Goal: Information Seeking & Learning: Learn about a topic

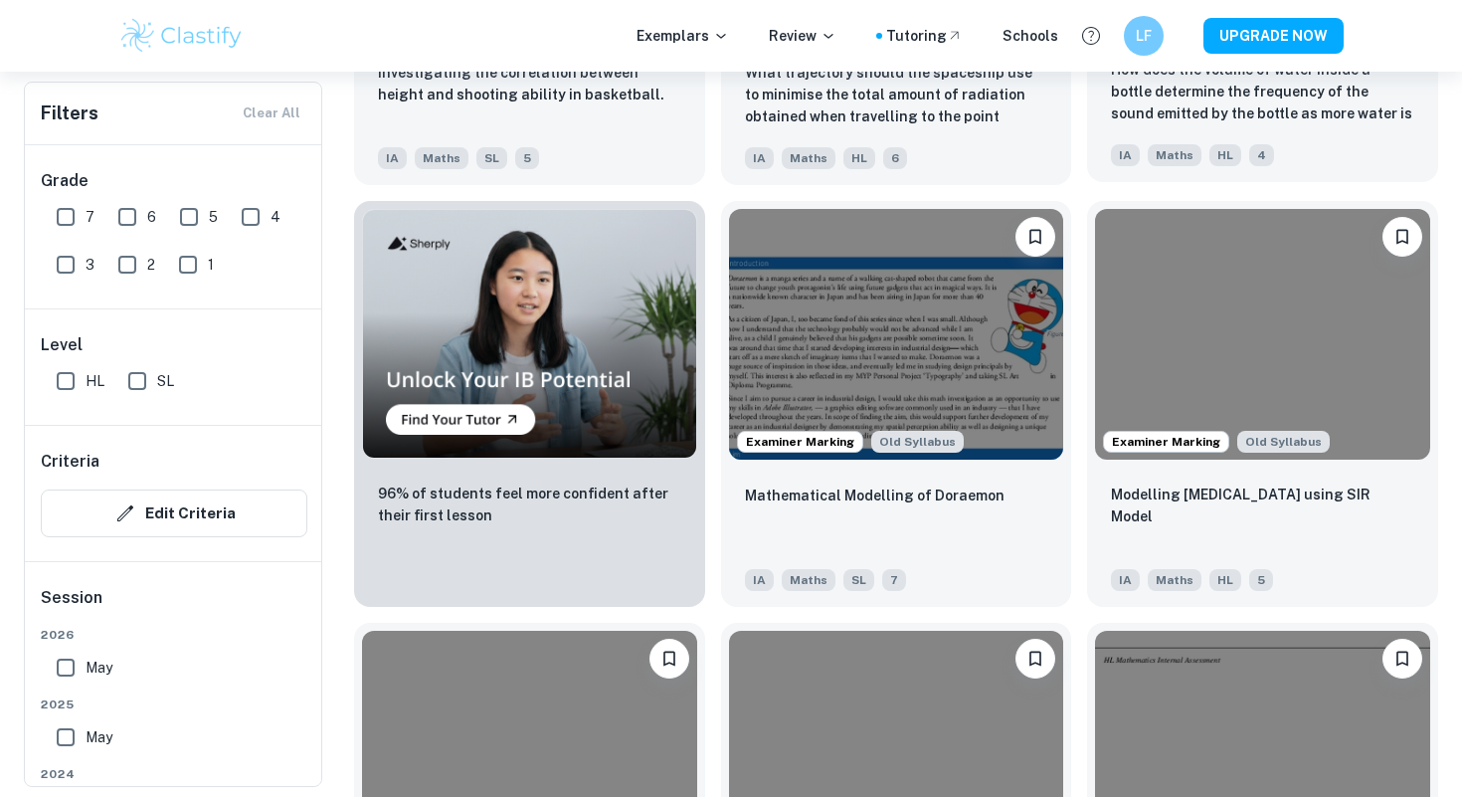
scroll to position [1343, 0]
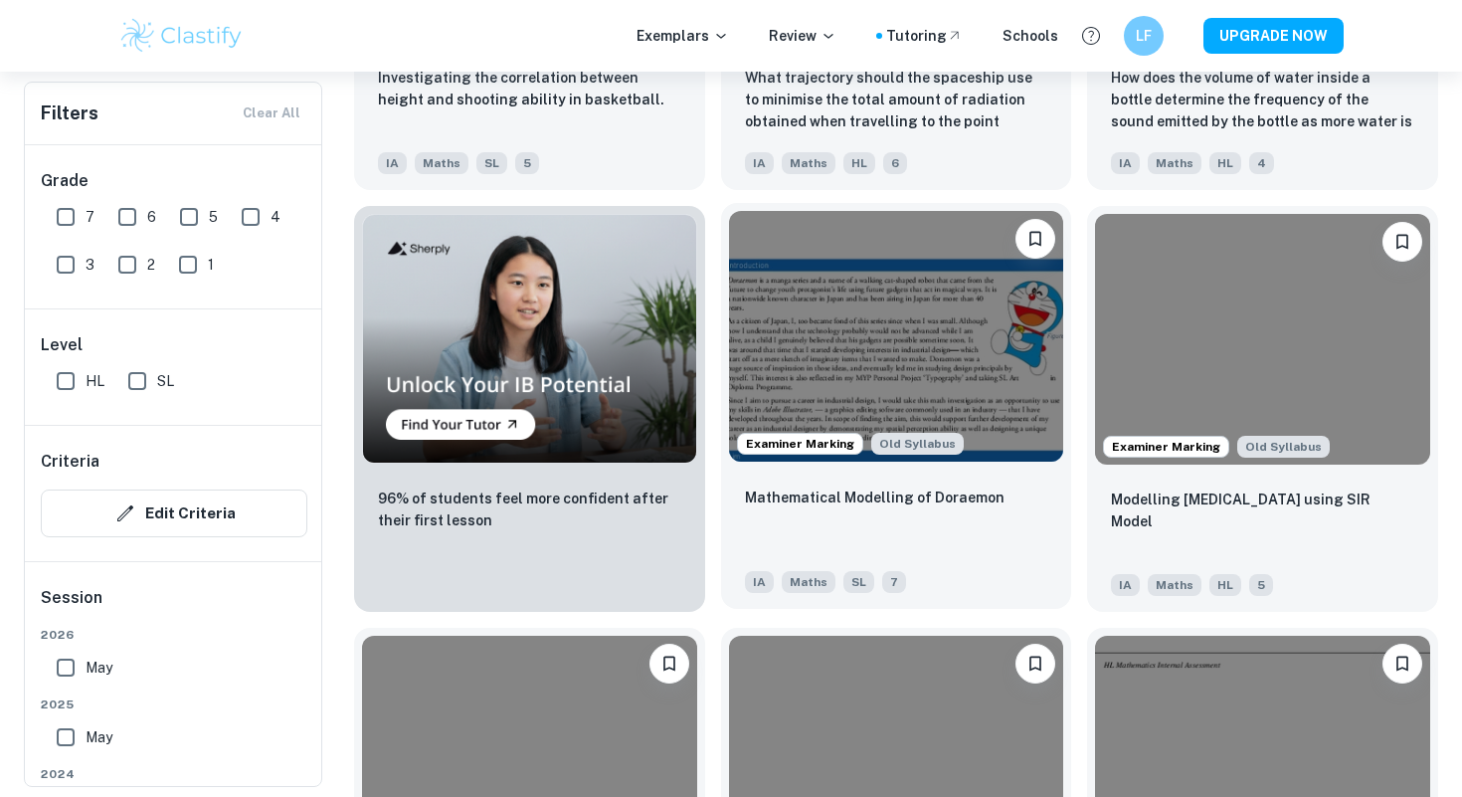
click at [975, 358] on img at bounding box center [896, 336] width 335 height 251
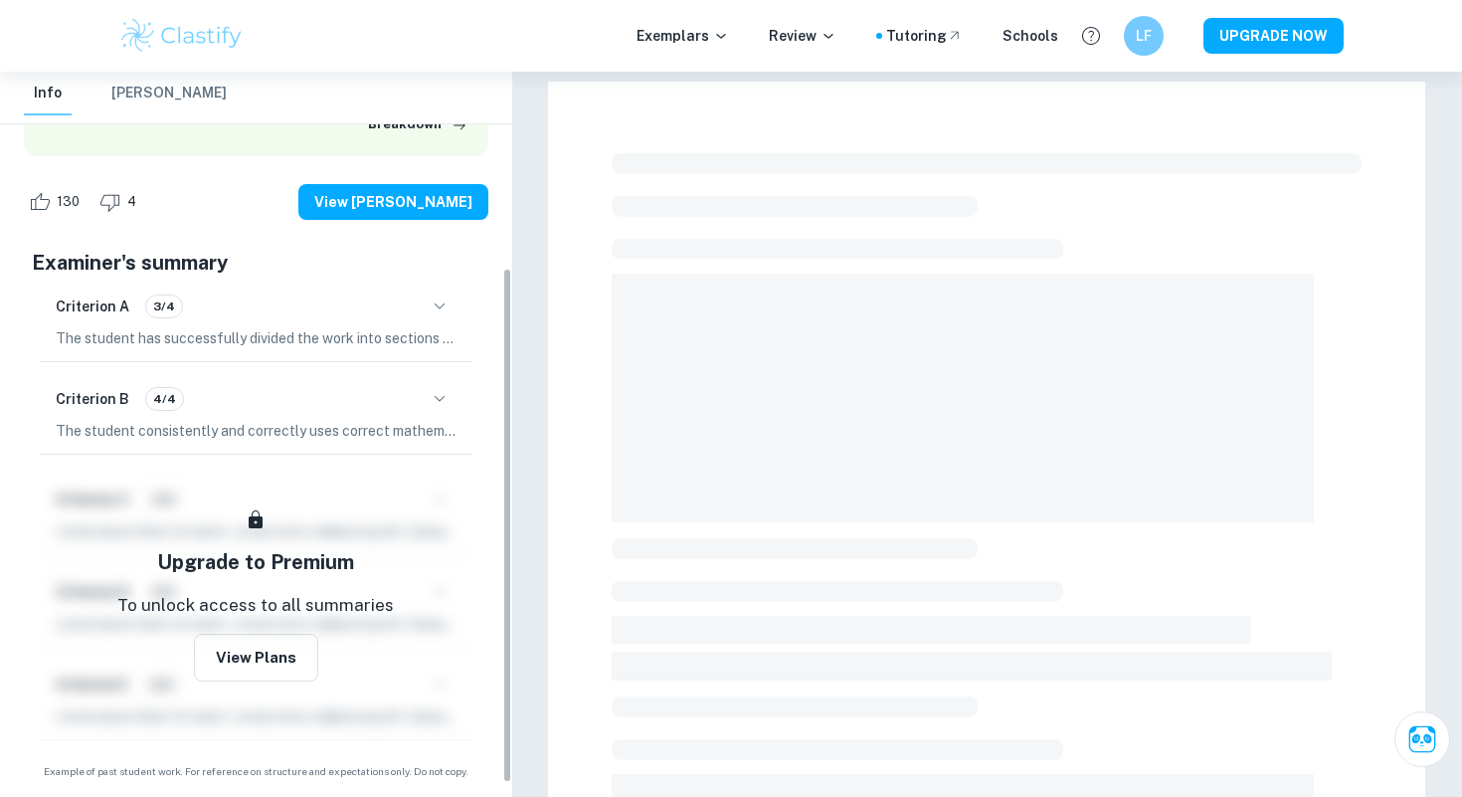
scroll to position [294, 0]
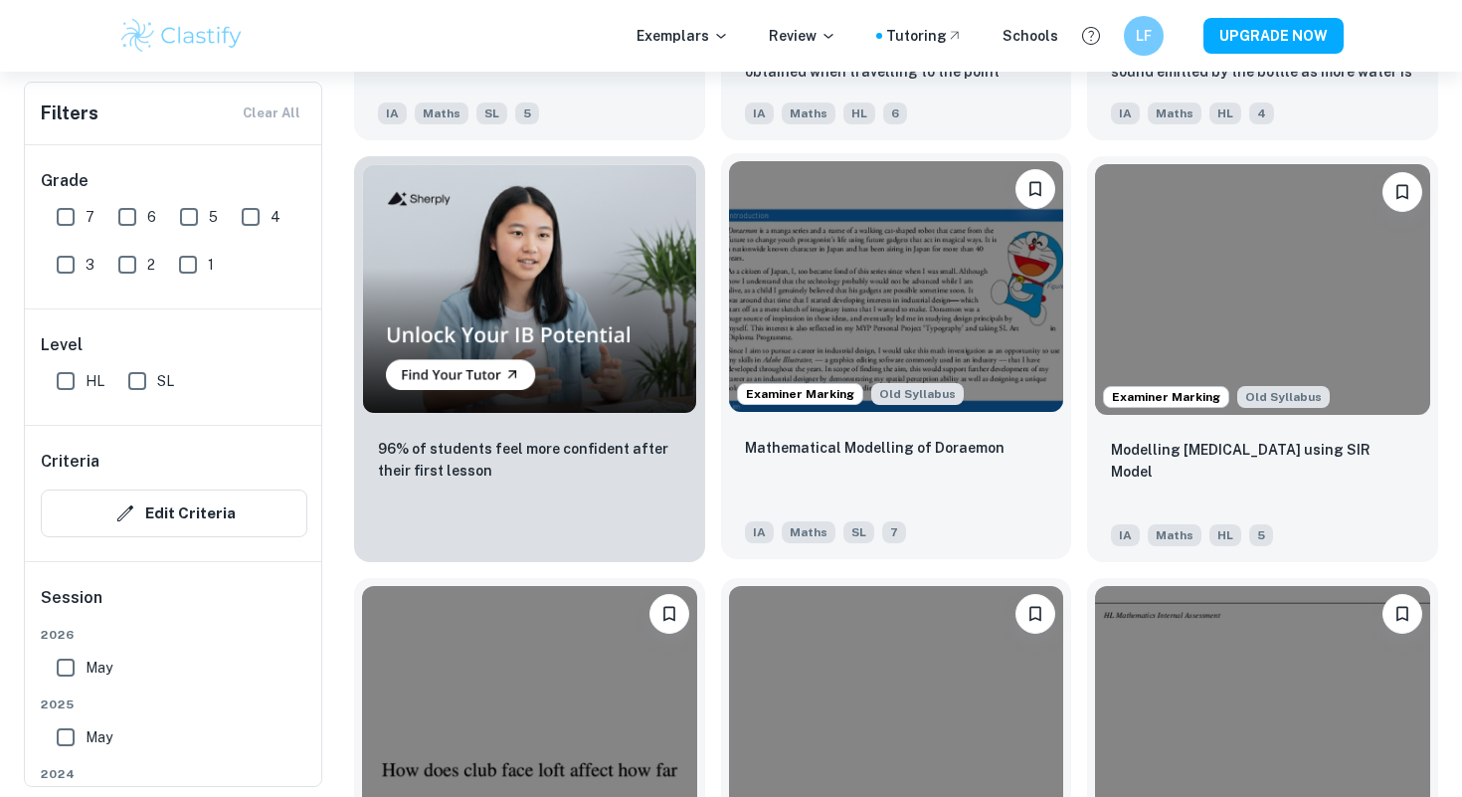
scroll to position [933, 0]
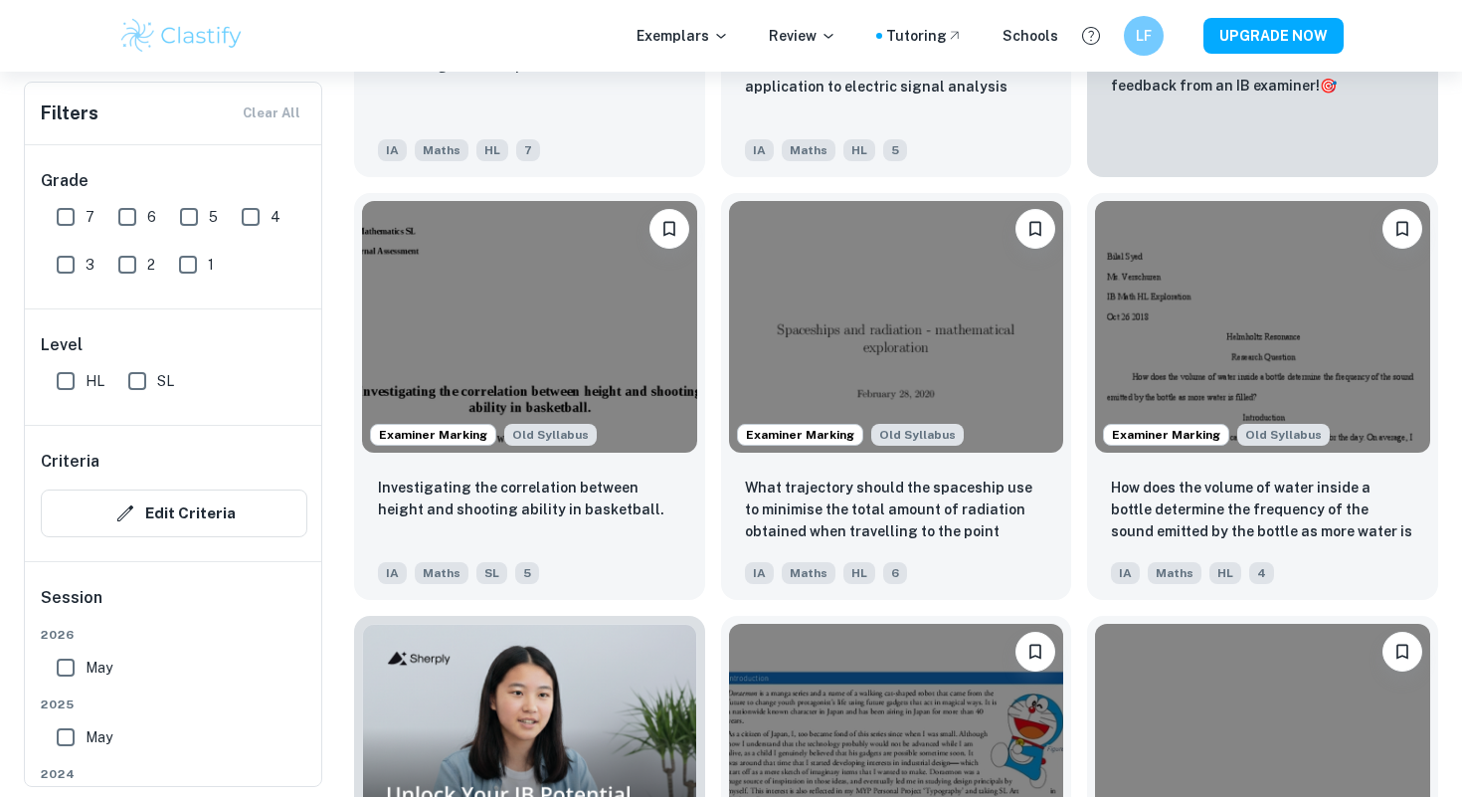
click at [133, 380] on input "SL" at bounding box center [137, 381] width 40 height 40
checkbox input "true"
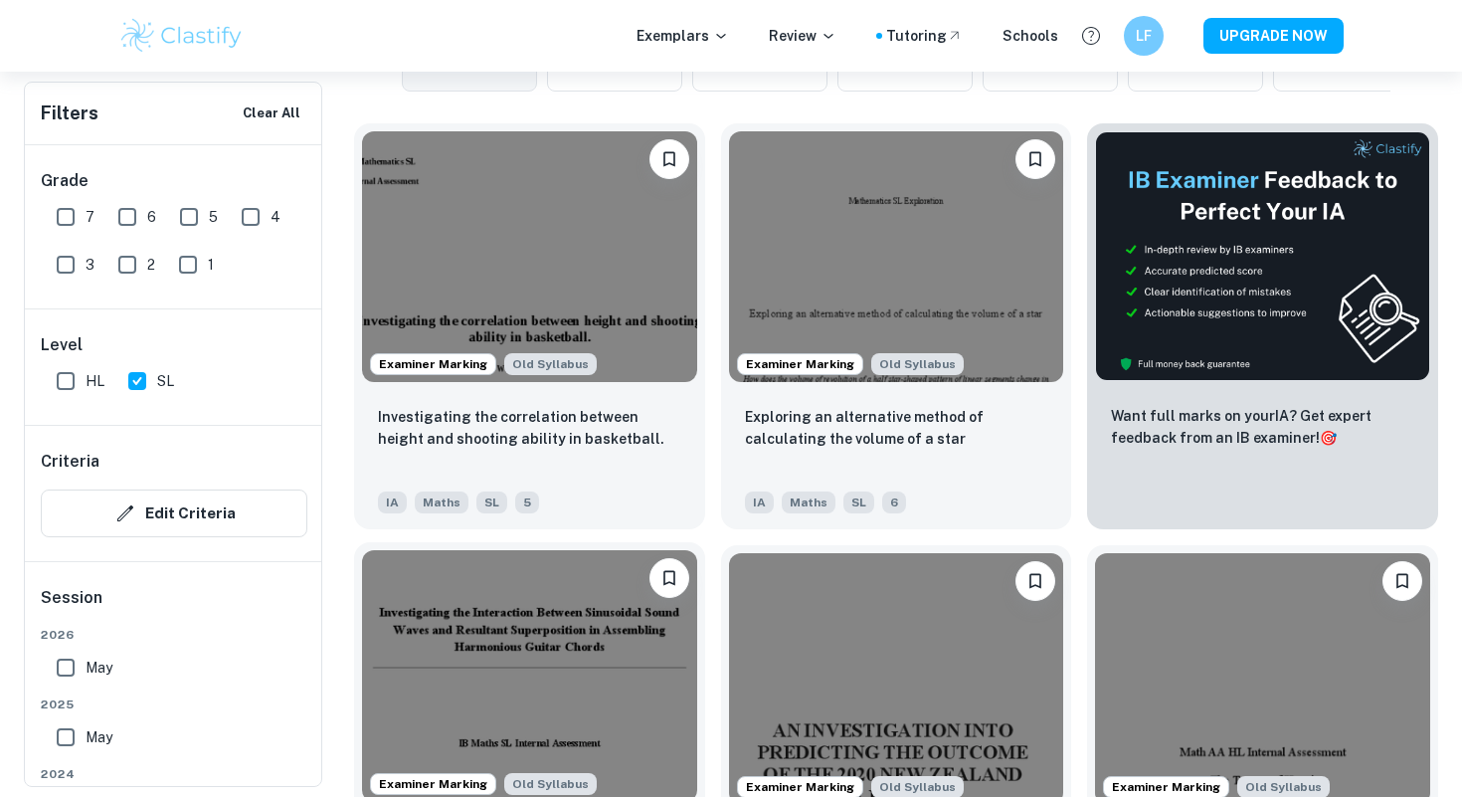
scroll to position [622, 0]
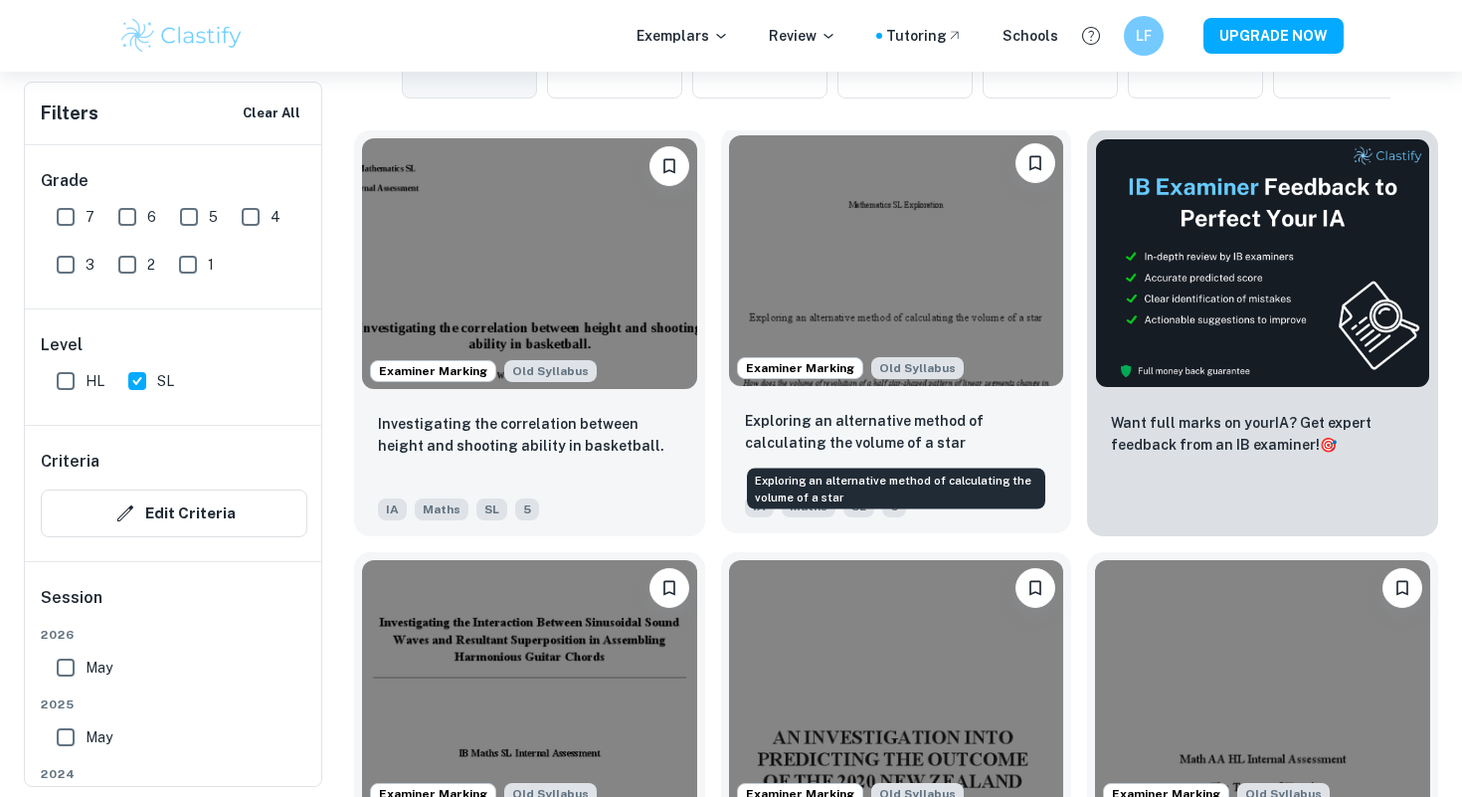
click at [873, 439] on p "Exploring an alternative method of calculating the volume of a star" at bounding box center [896, 432] width 303 height 44
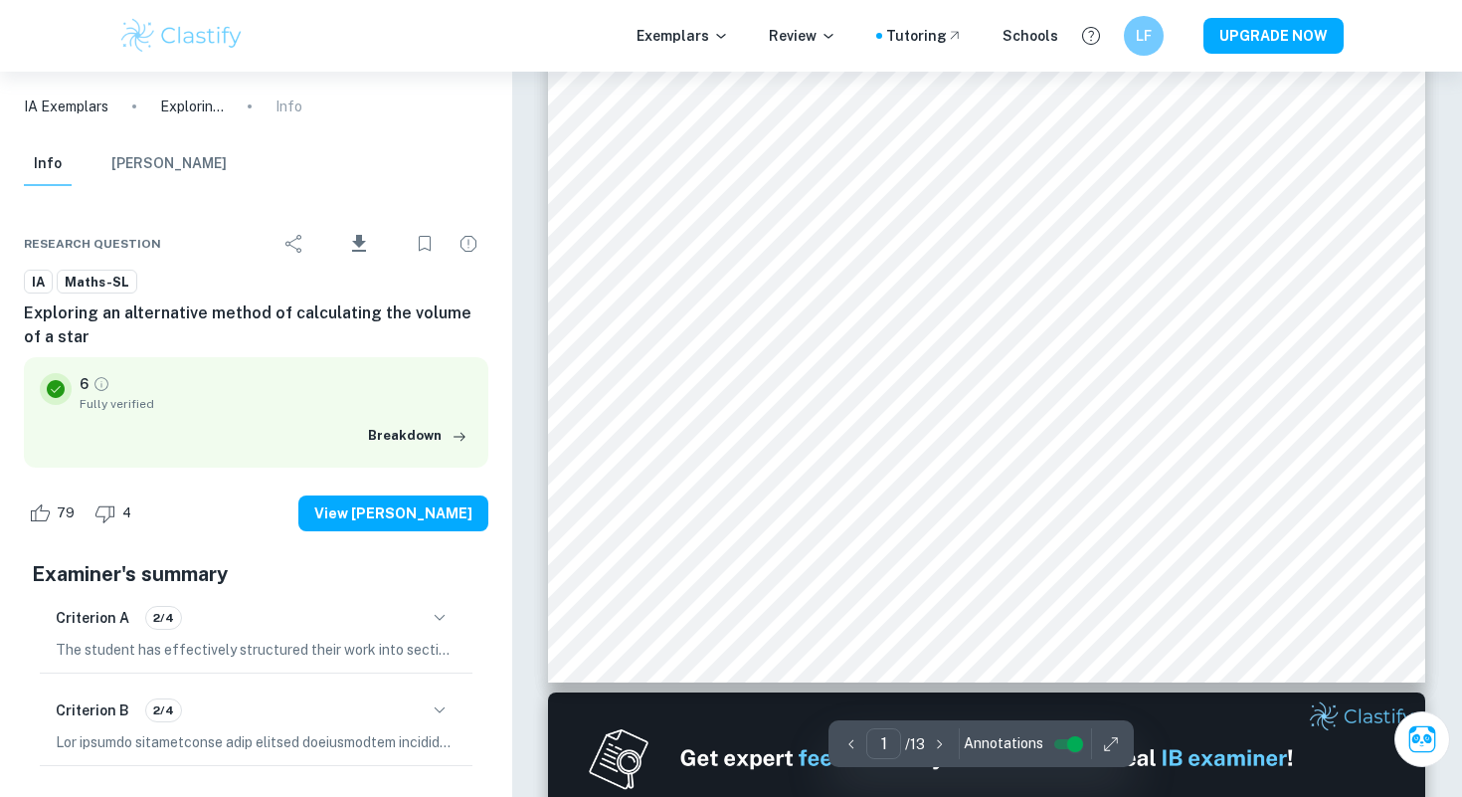
scroll to position [600, 0]
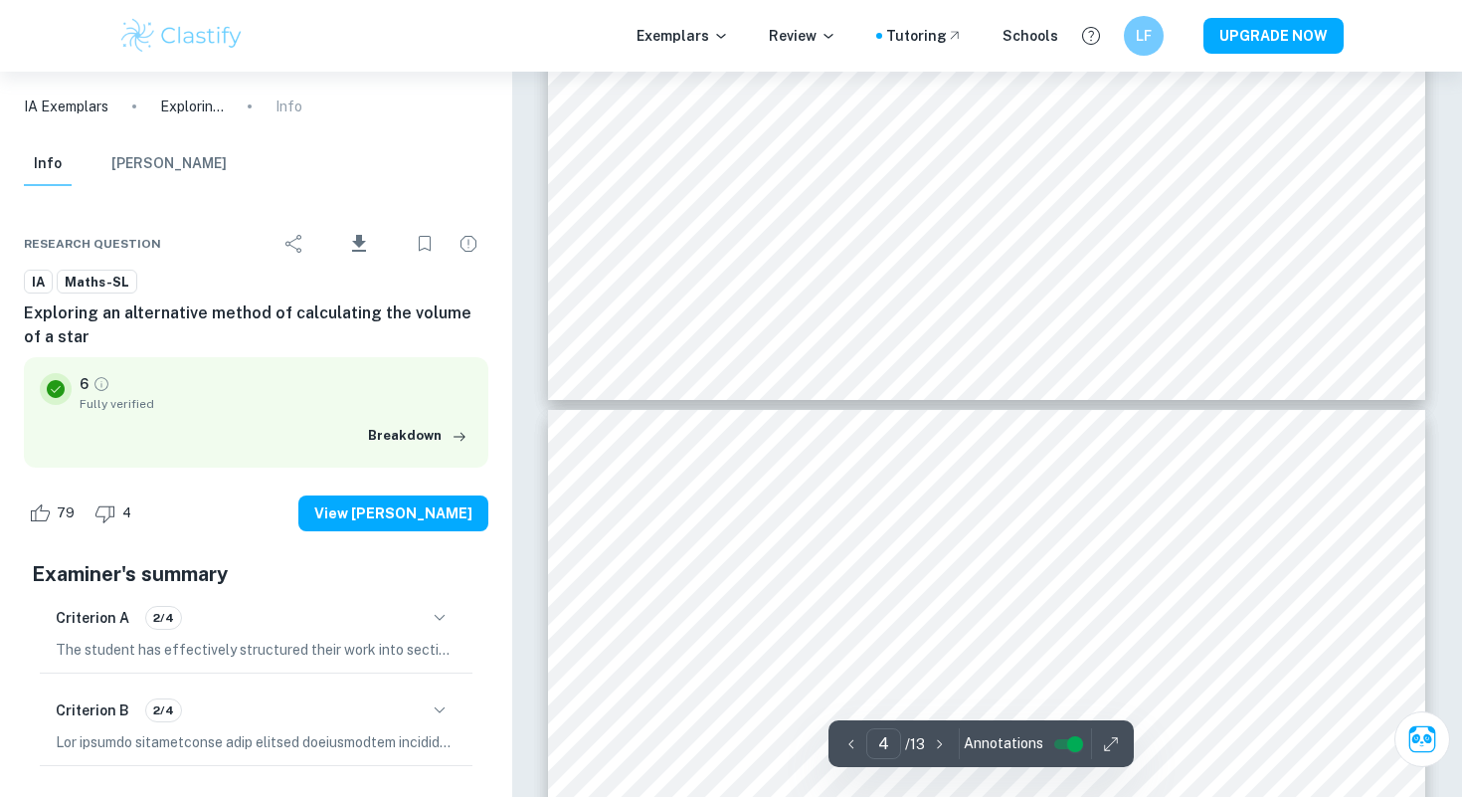
type input "5"
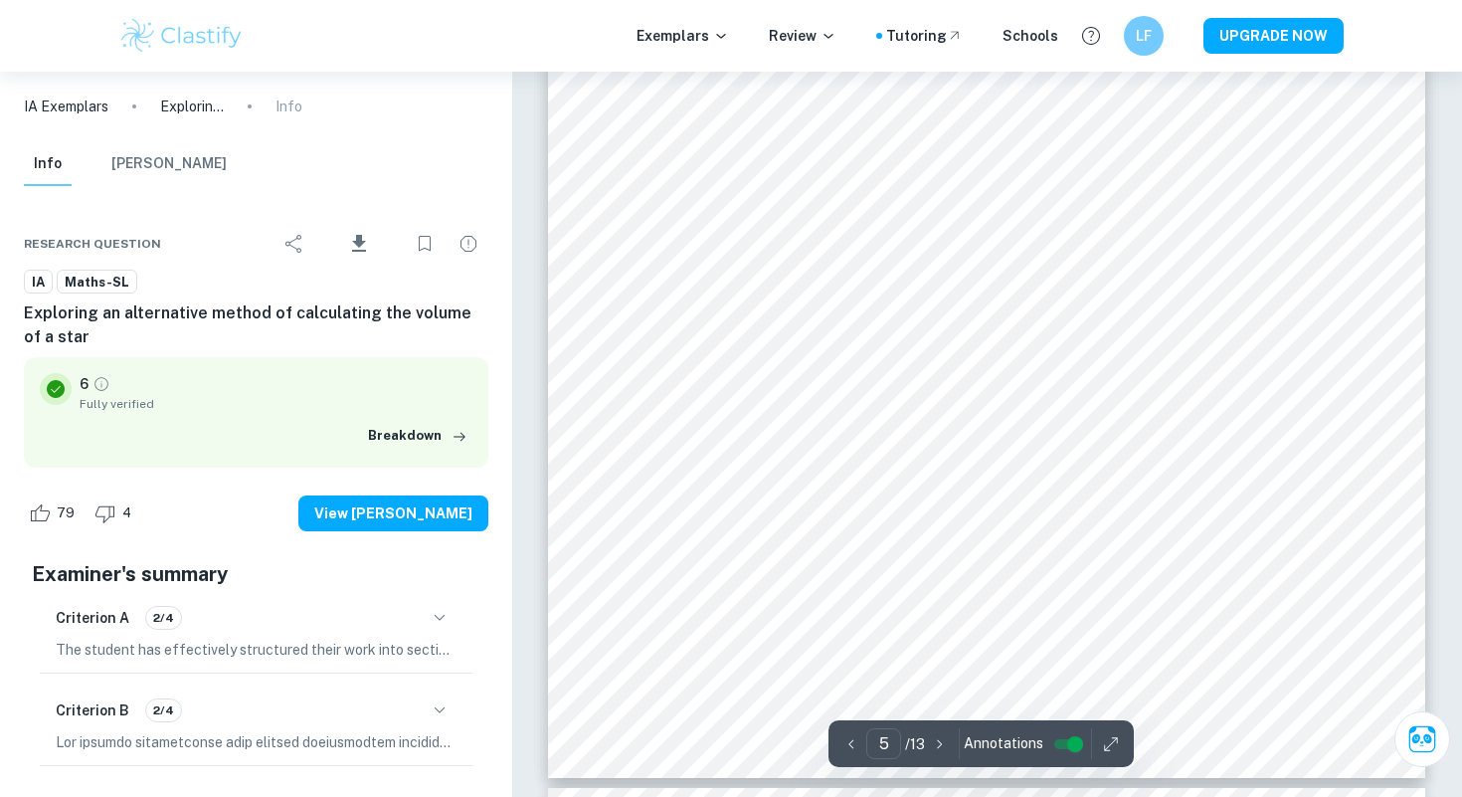
scroll to position [5312, 0]
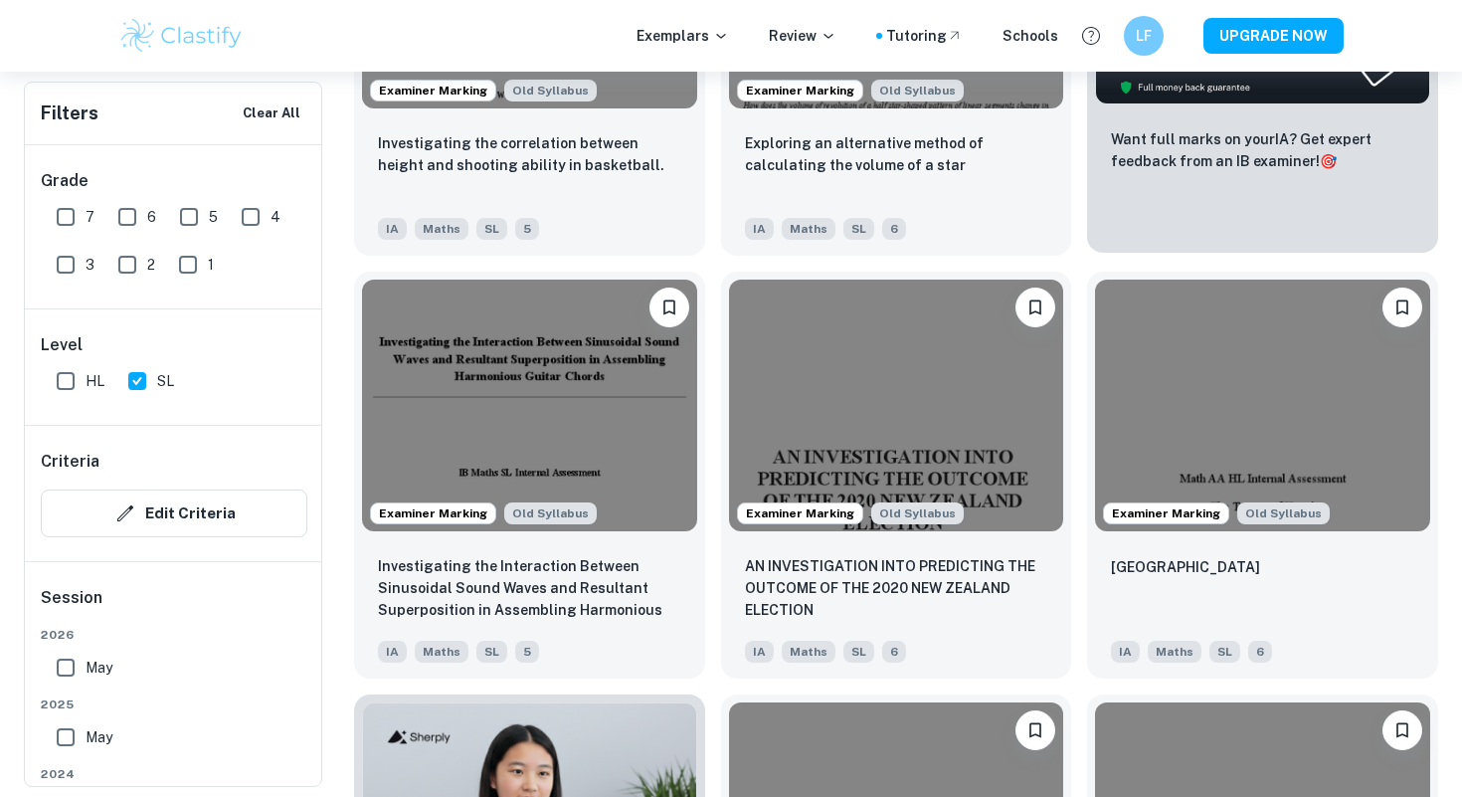
scroll to position [901, 0]
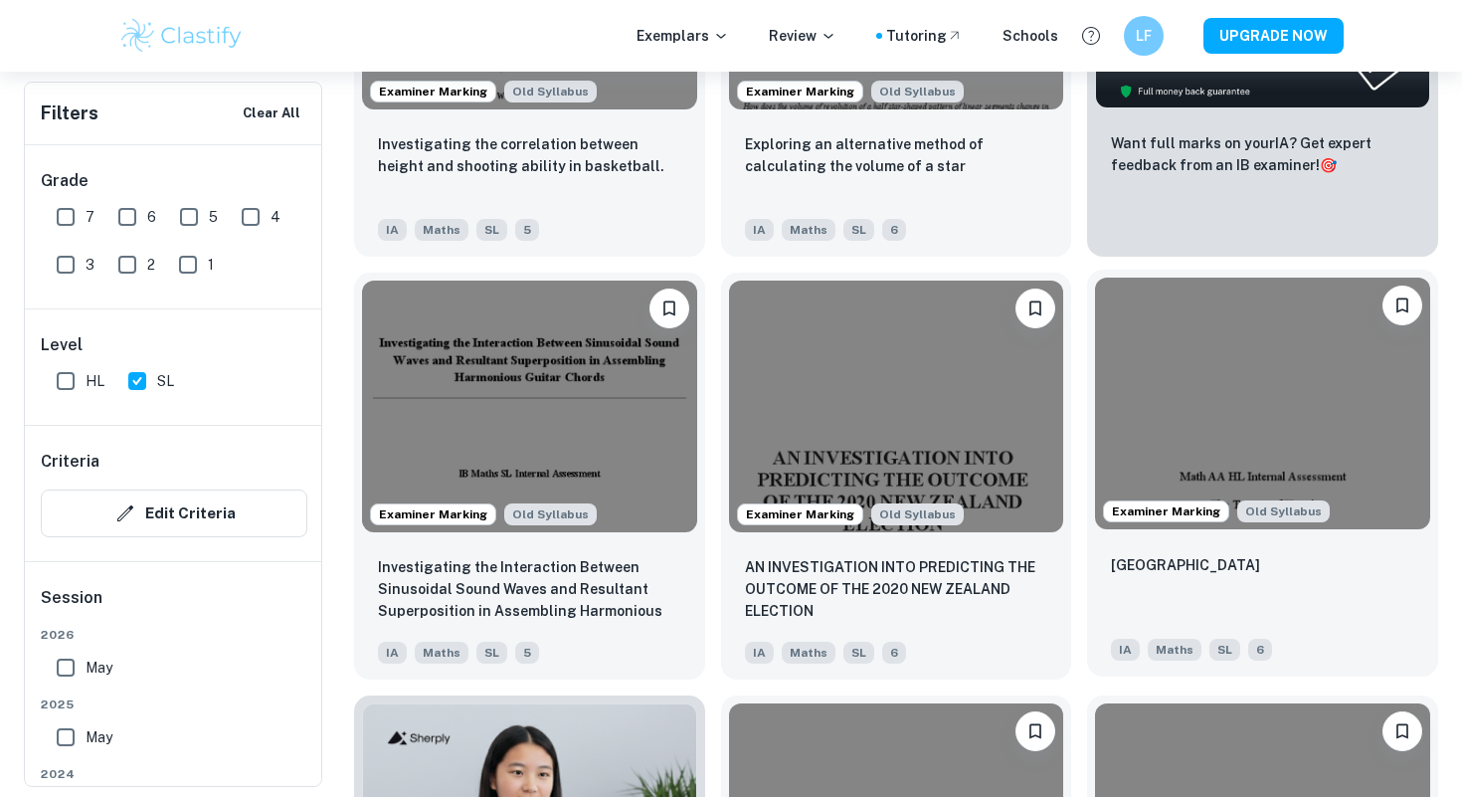
click at [1214, 566] on div "[GEOGRAPHIC_DATA]" at bounding box center [1262, 587] width 303 height 68
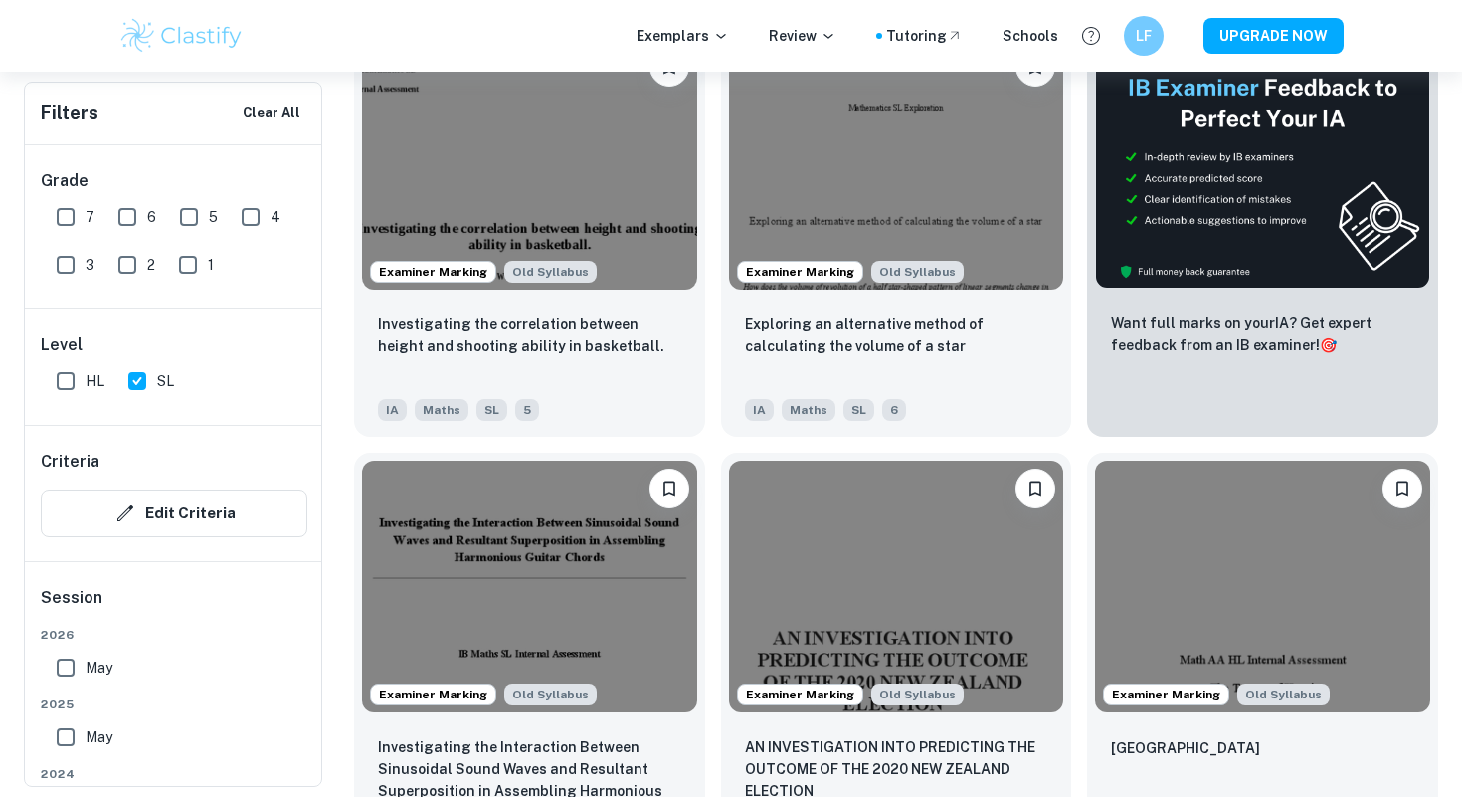
scroll to position [670, 0]
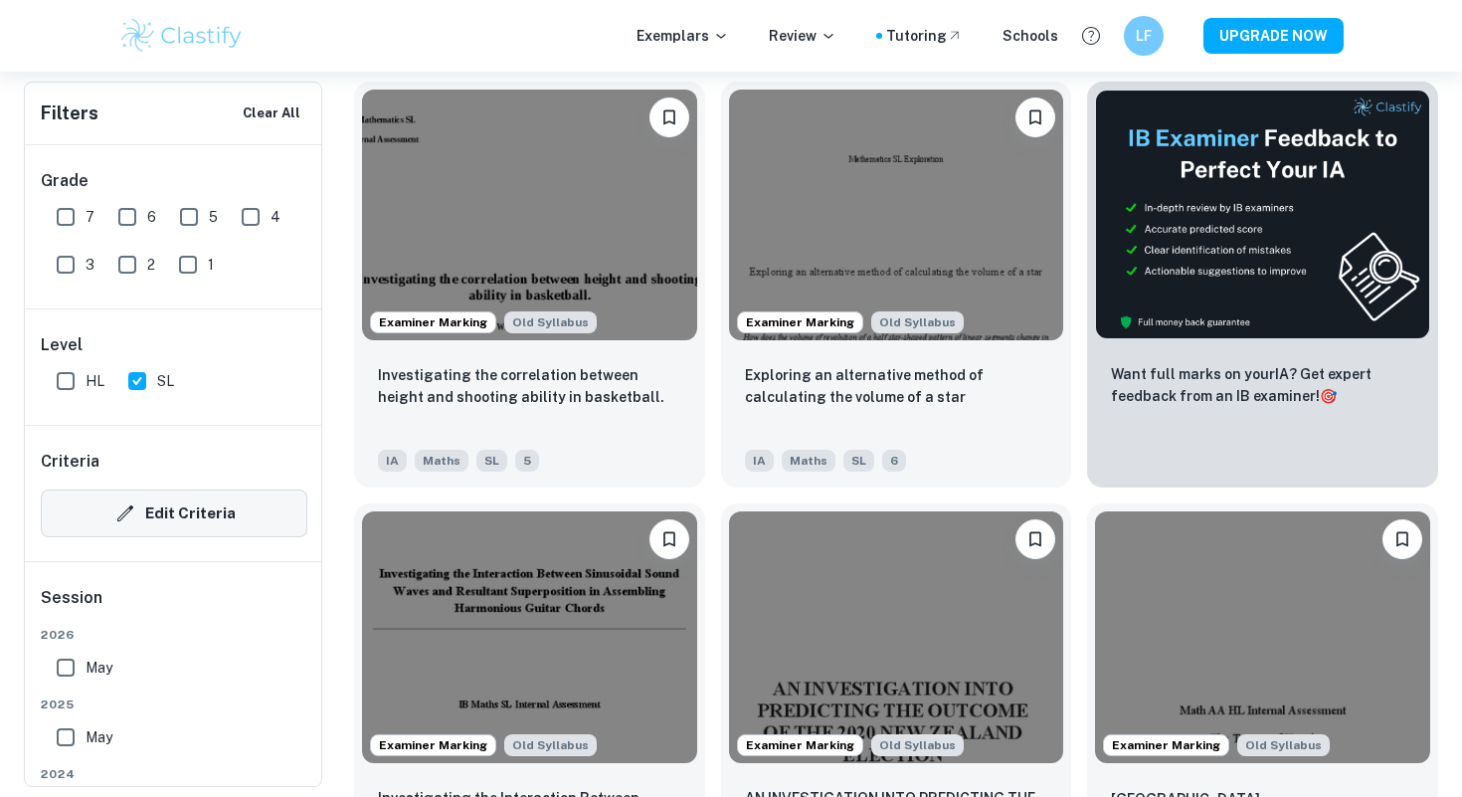
click at [134, 506] on icon "button" at bounding box center [125, 513] width 24 height 24
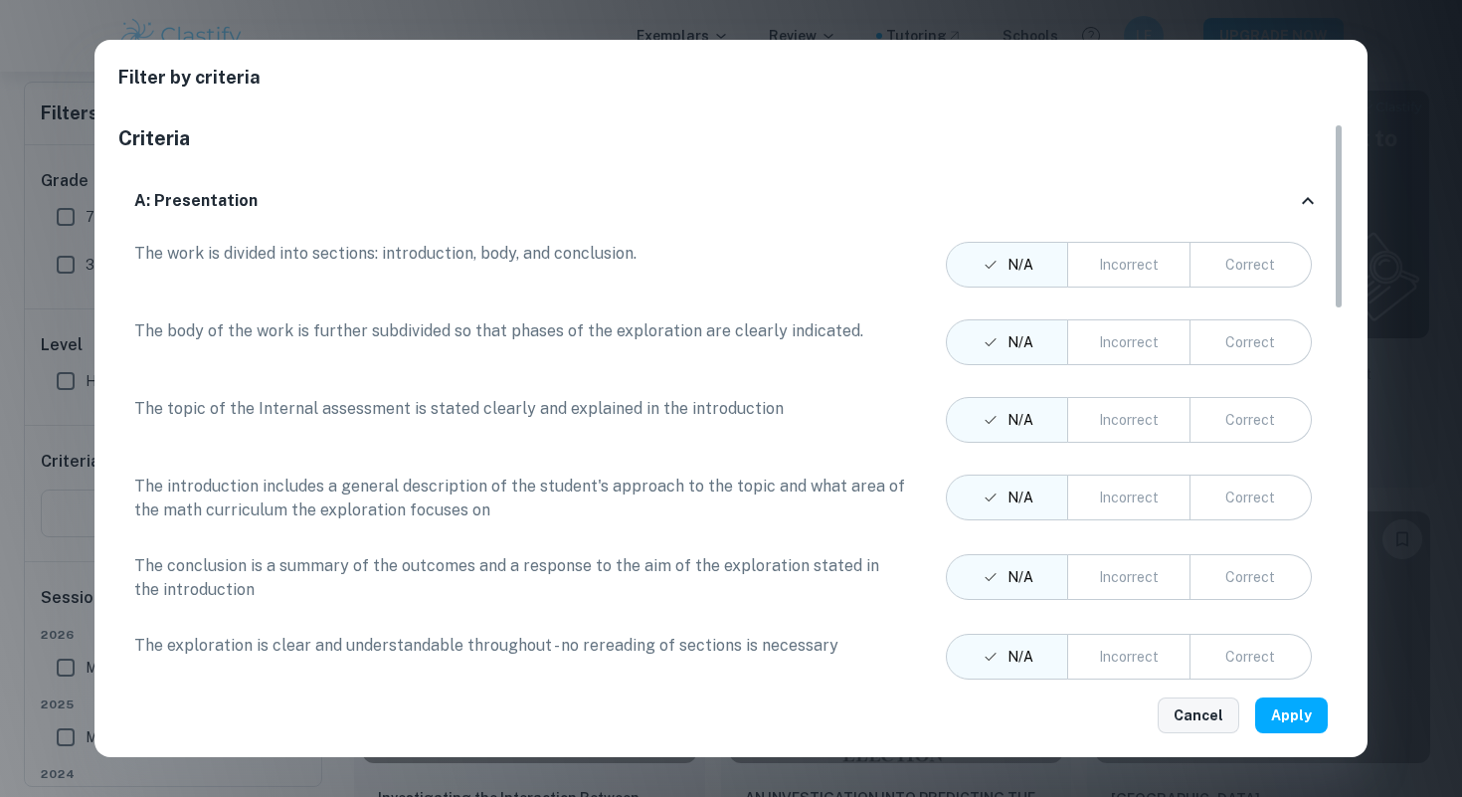
click at [1200, 710] on button "Cancel" at bounding box center [1199, 715] width 82 height 36
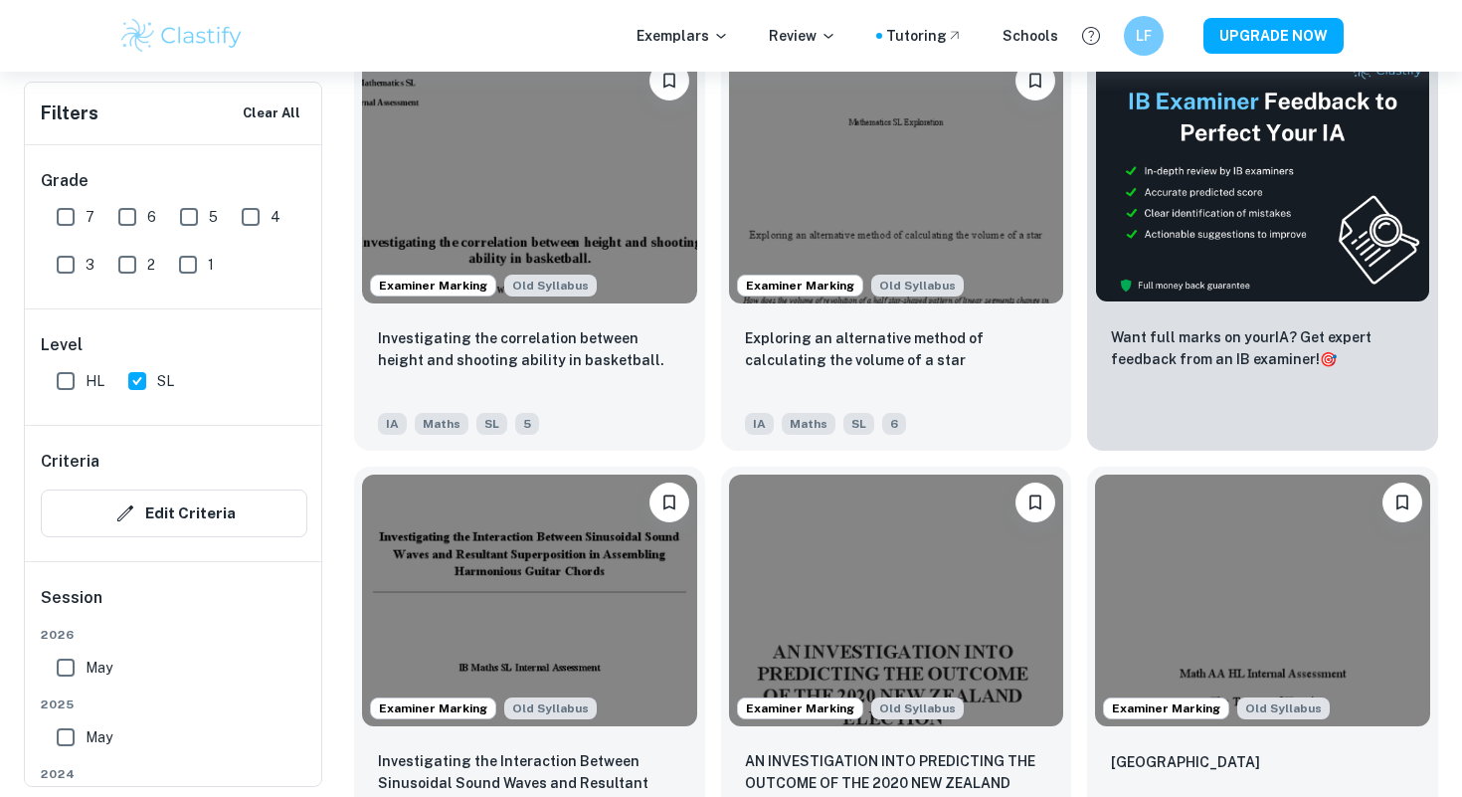
scroll to position [708, 0]
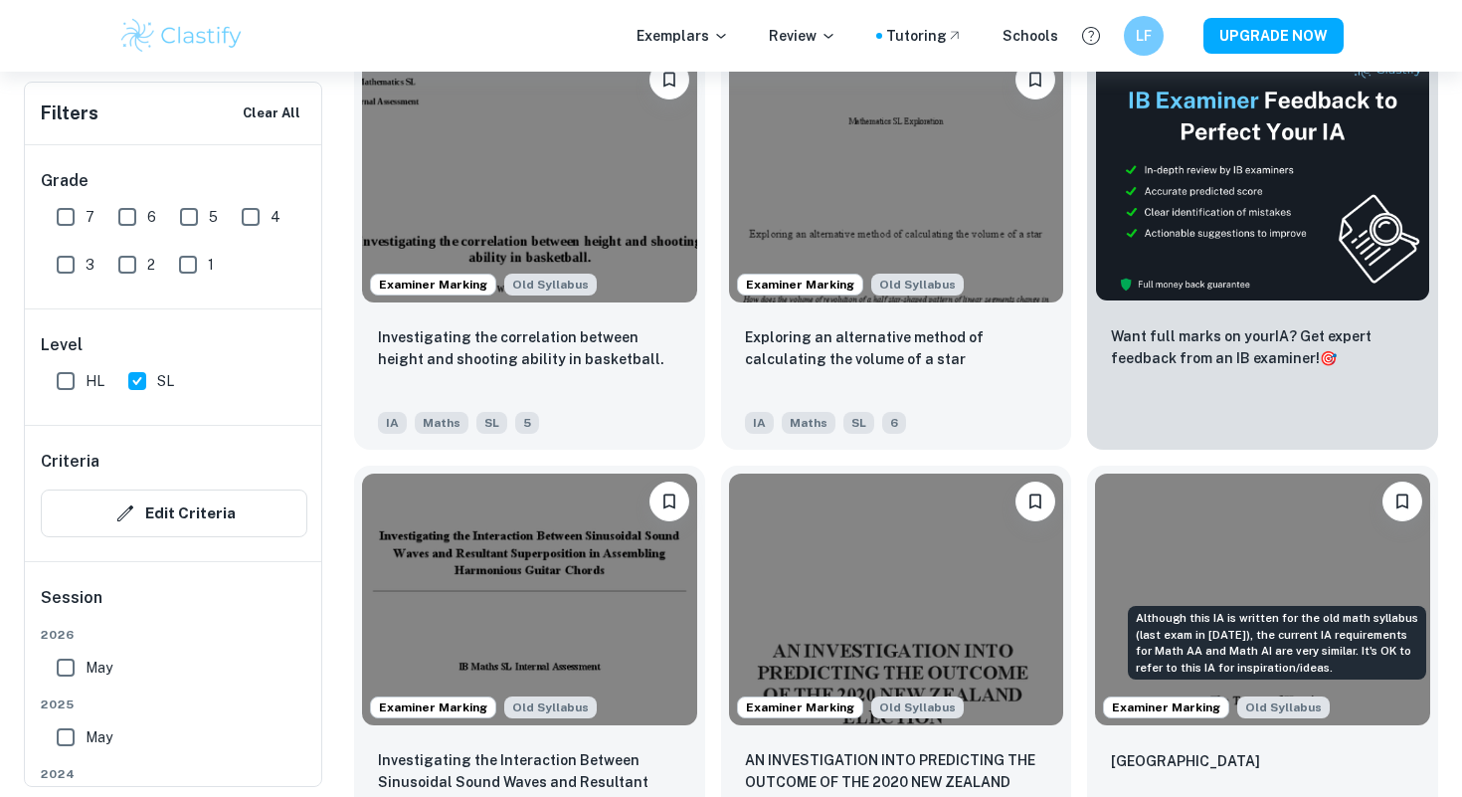
click at [1263, 624] on div "Although this IA is written for the old math syllabus (last exam in November 20…" at bounding box center [1277, 643] width 298 height 74
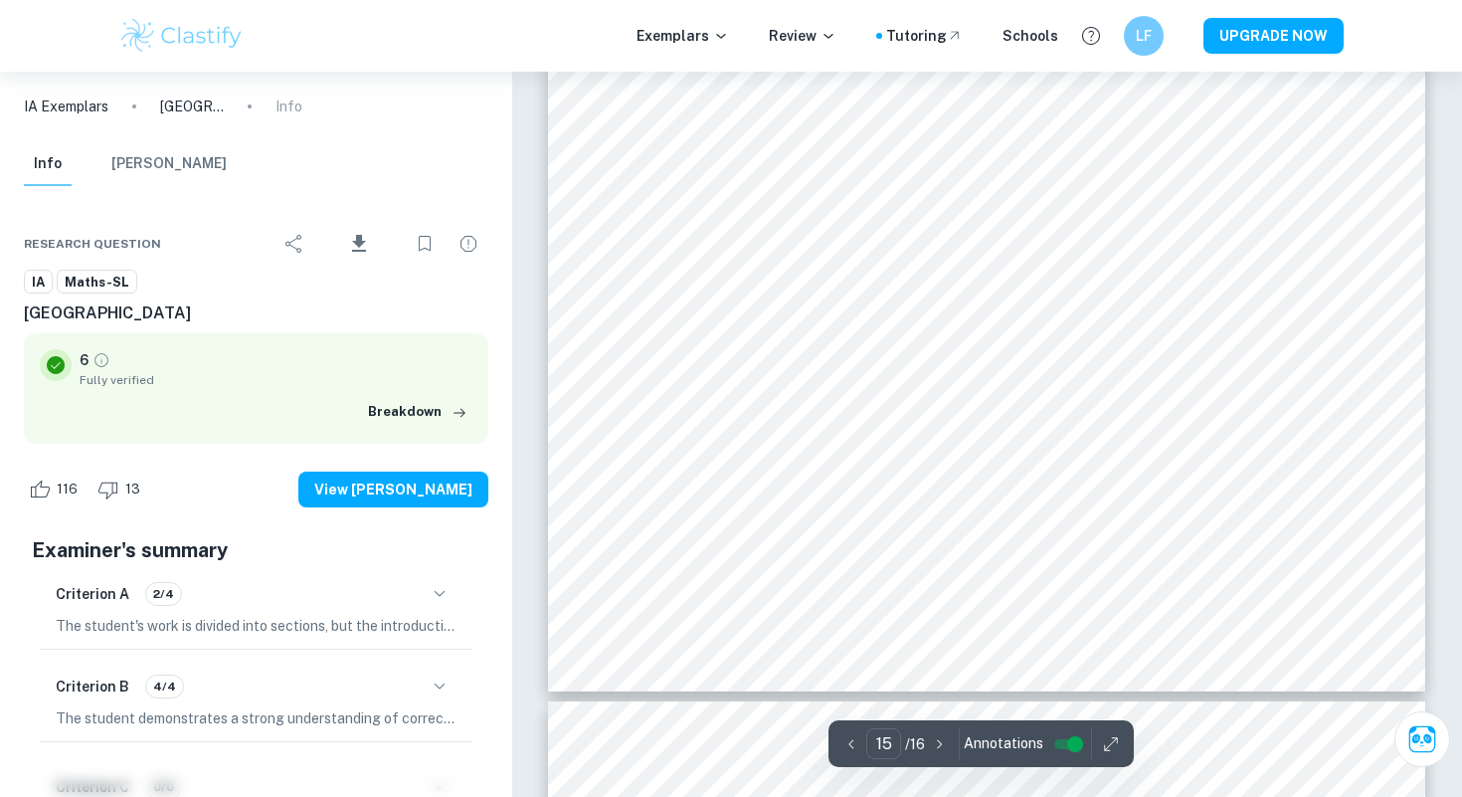
scroll to position [17092, 0]
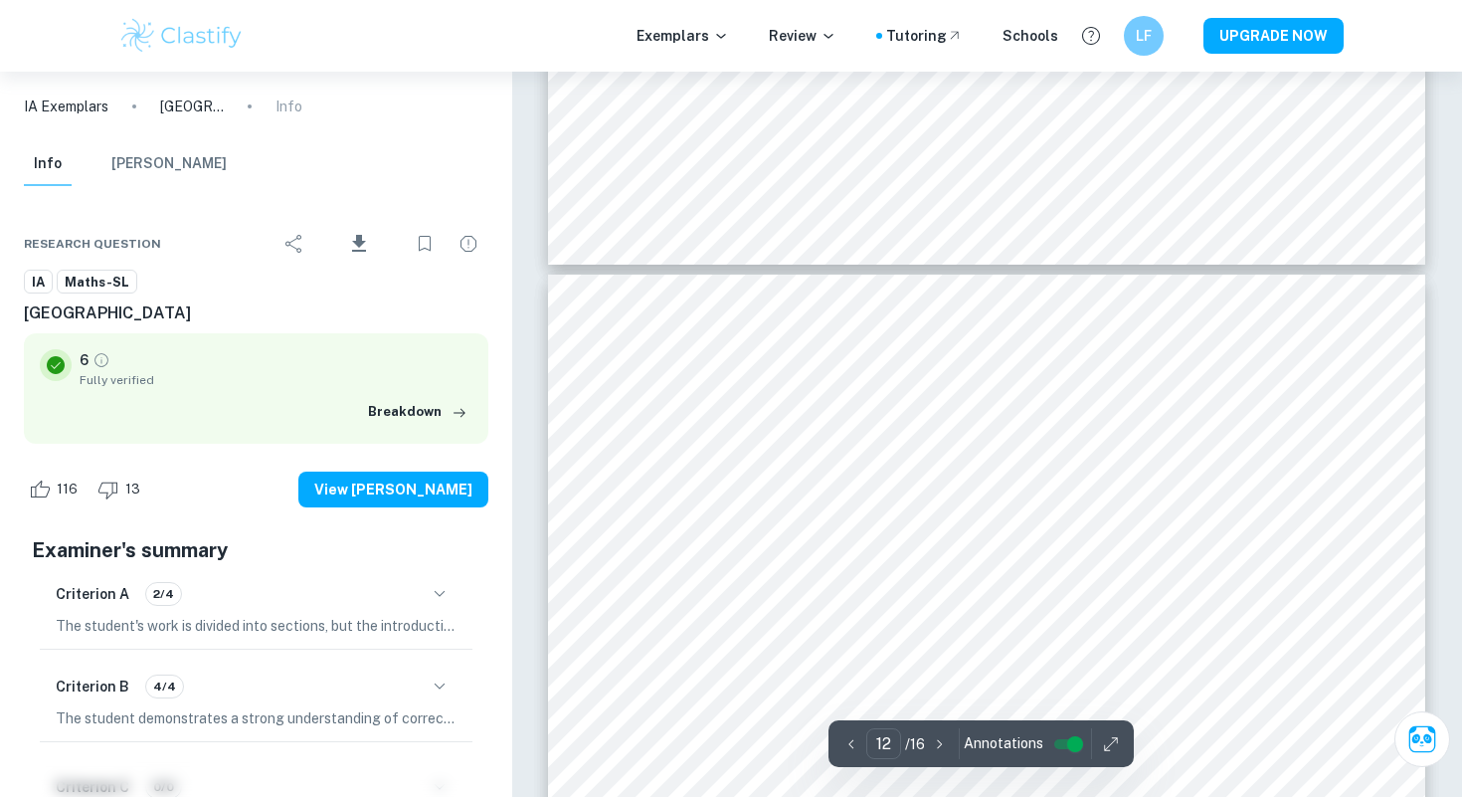
type input "11"
